Goal: Navigation & Orientation: Find specific page/section

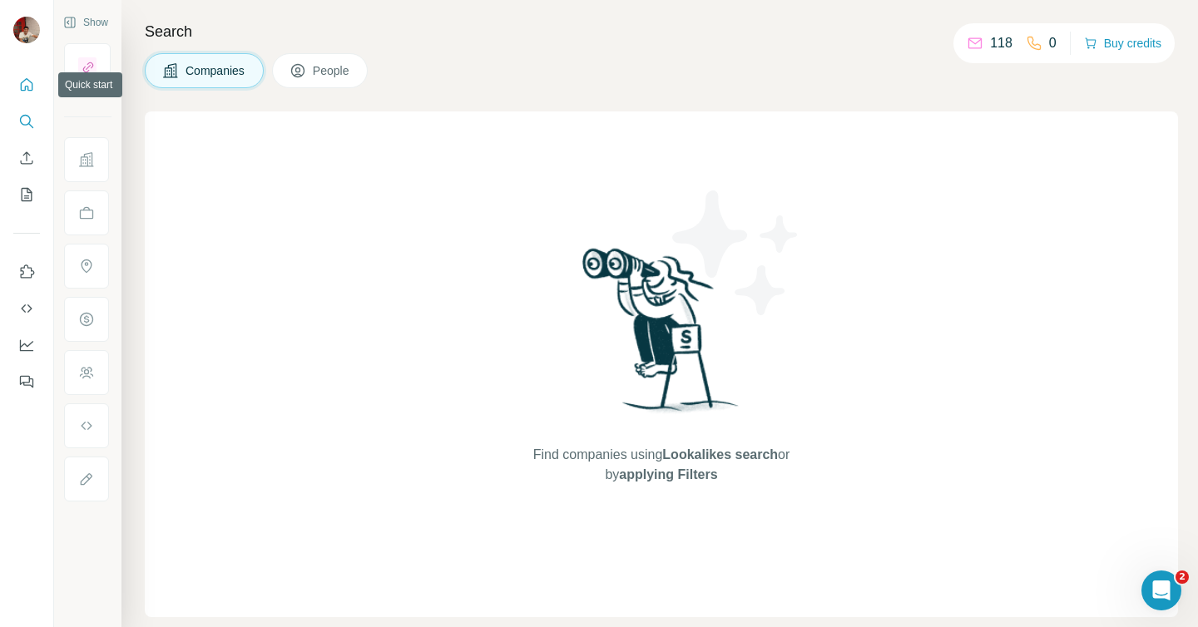
click at [22, 82] on icon "Quick start" at bounding box center [27, 84] width 12 height 12
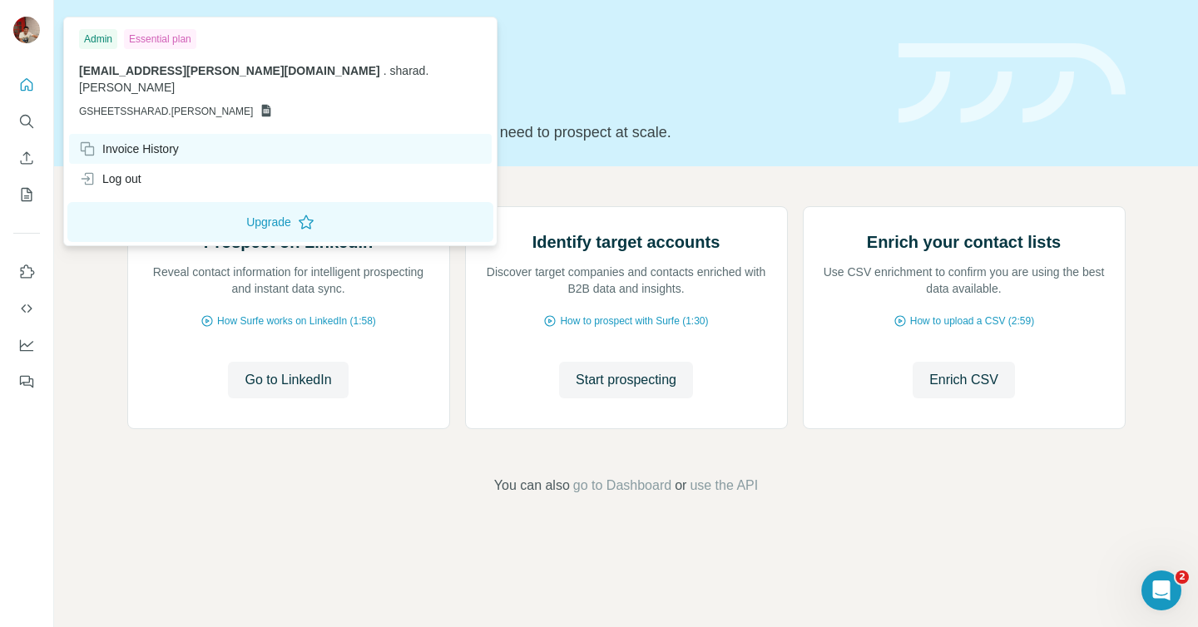
click at [166, 141] on div "Invoice History" at bounding box center [129, 149] width 100 height 17
click at [260, 104] on icon at bounding box center [266, 110] width 13 height 13
click at [143, 40] on div "Essential plan" at bounding box center [160, 39] width 72 height 20
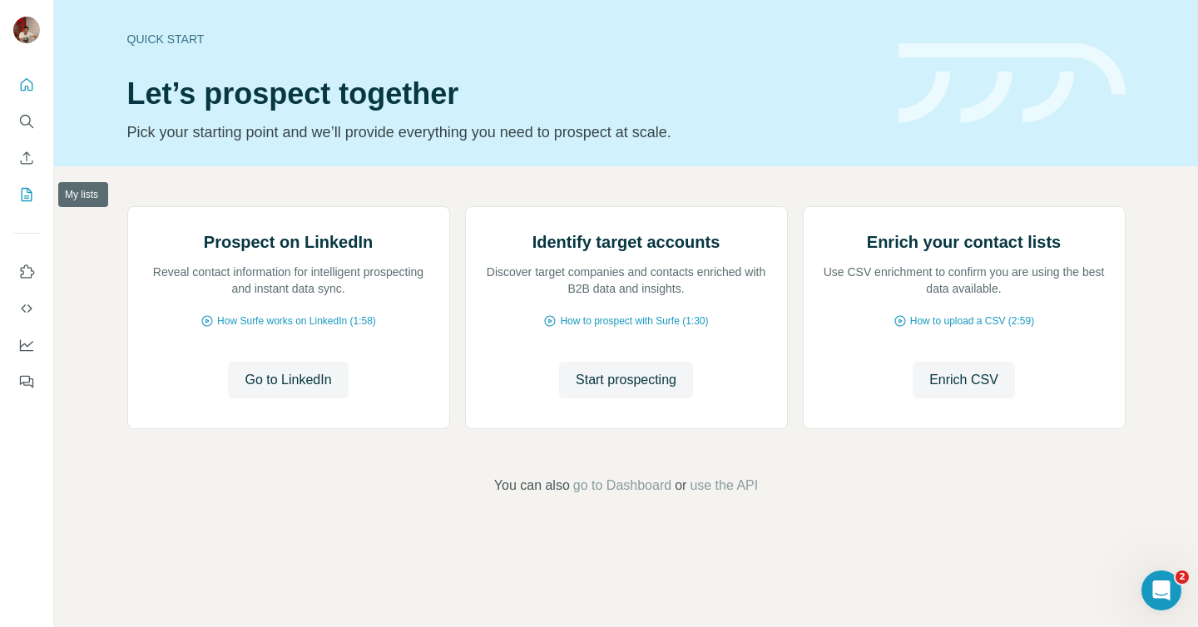
click at [30, 195] on icon "My lists" at bounding box center [26, 194] width 17 height 17
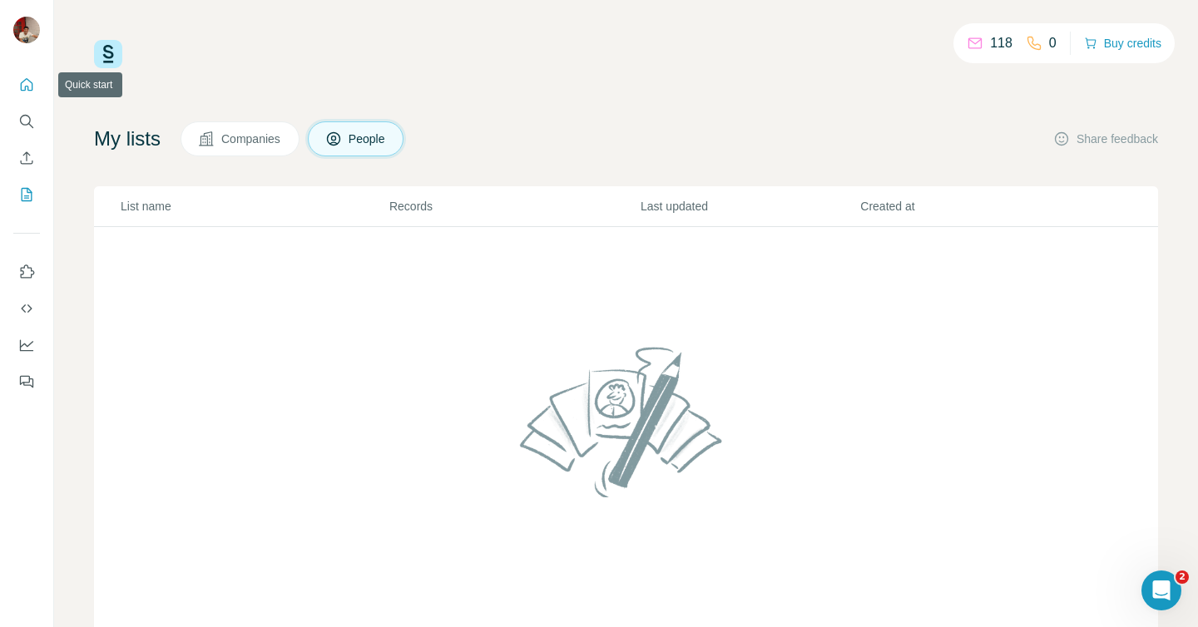
click at [21, 77] on icon "Quick start" at bounding box center [26, 85] width 17 height 17
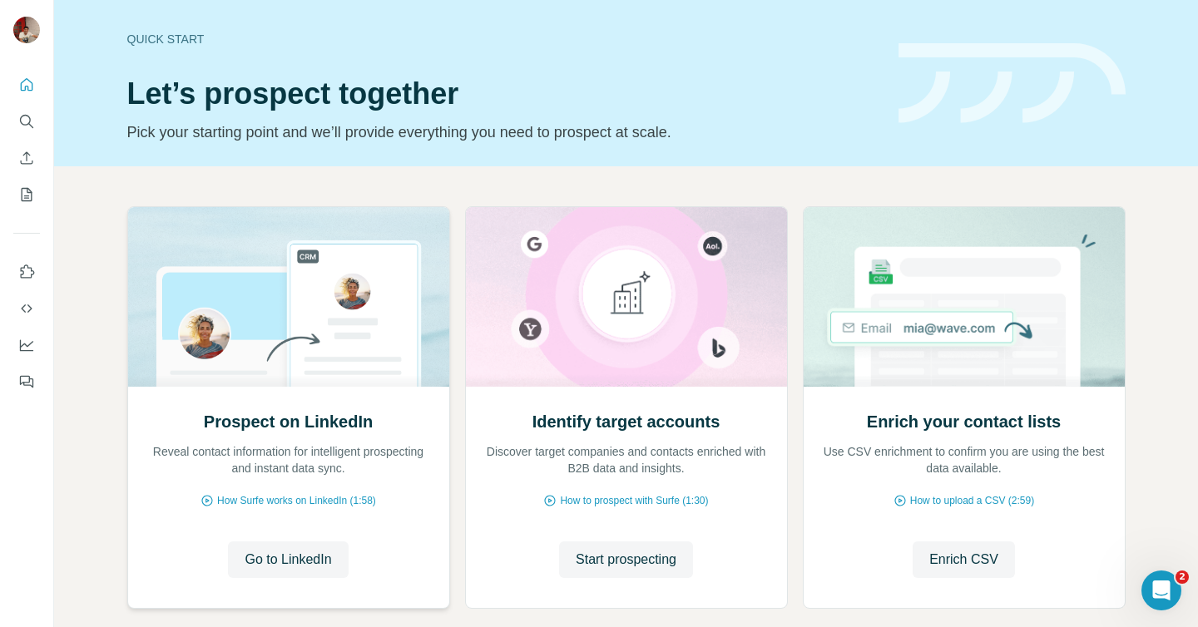
scroll to position [88, 0]
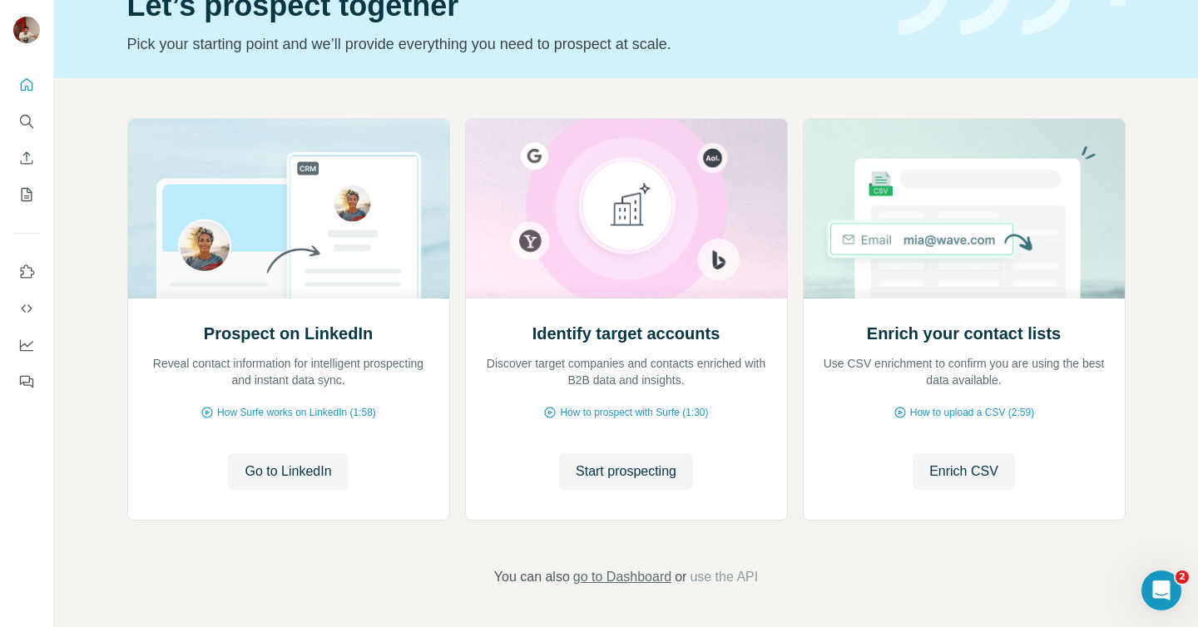
click at [648, 571] on span "go to Dashboard" at bounding box center [622, 577] width 98 height 20
